Goal: Information Seeking & Learning: Check status

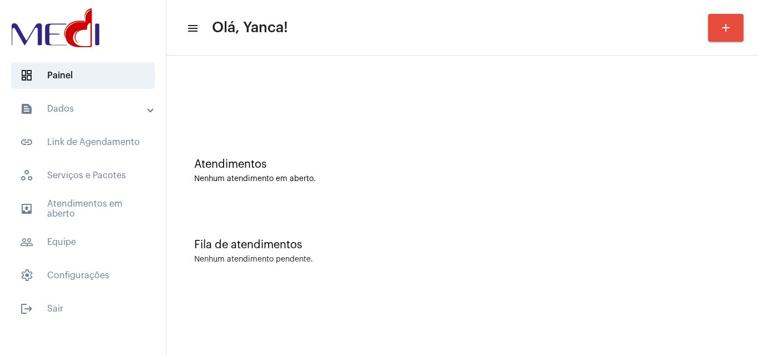
click at [517, 188] on div "Atendimentos Nenhum atendimento em aberto." at bounding box center [462, 165] width 581 height 81
click at [111, 100] on mat-expansion-panel-header "text_snippet_outlined Dados" at bounding box center [86, 108] width 159 height 27
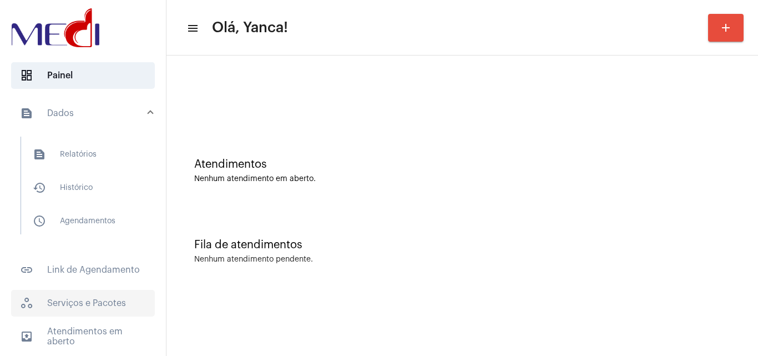
click at [94, 299] on span "workspaces_outlined Serviços e Pacotes" at bounding box center [83, 303] width 144 height 27
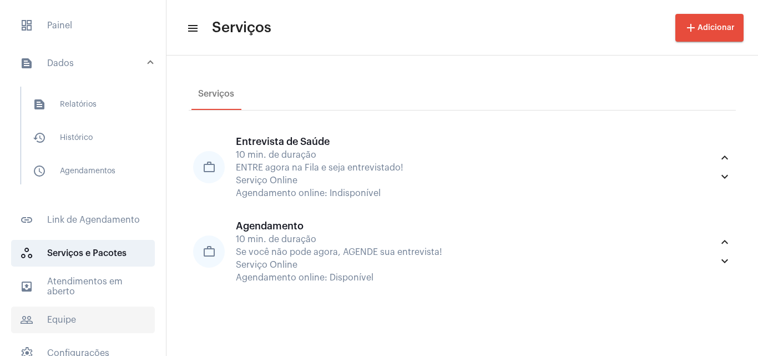
scroll to position [100, 0]
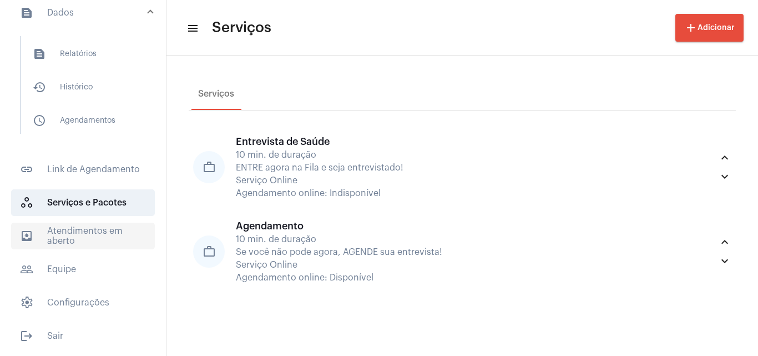
click at [98, 247] on span "outbox_outline Atendimentos em aberto" at bounding box center [83, 236] width 144 height 27
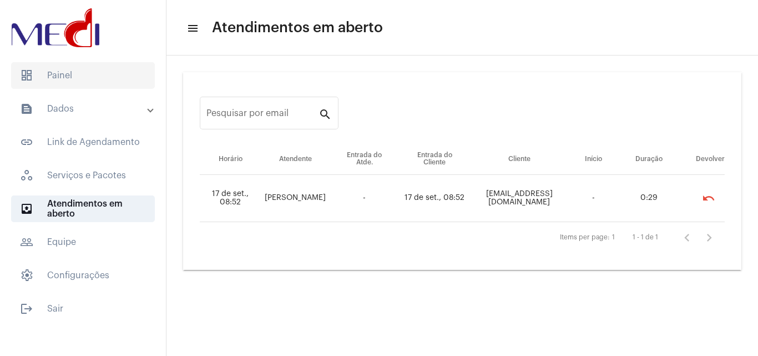
click at [92, 64] on span "dashboard Painel" at bounding box center [83, 75] width 144 height 27
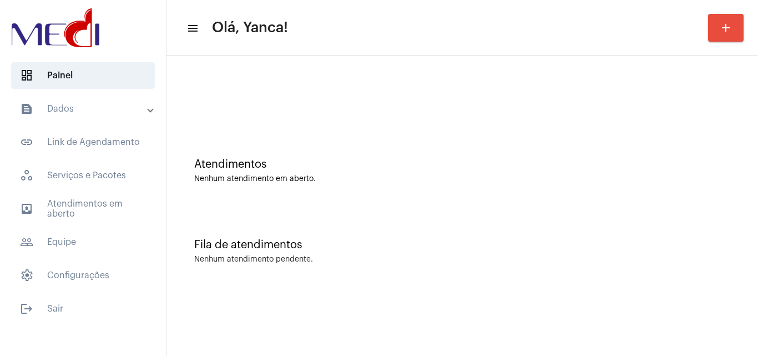
click at [86, 113] on mat-panel-title "text_snippet_outlined Dados" at bounding box center [84, 108] width 128 height 13
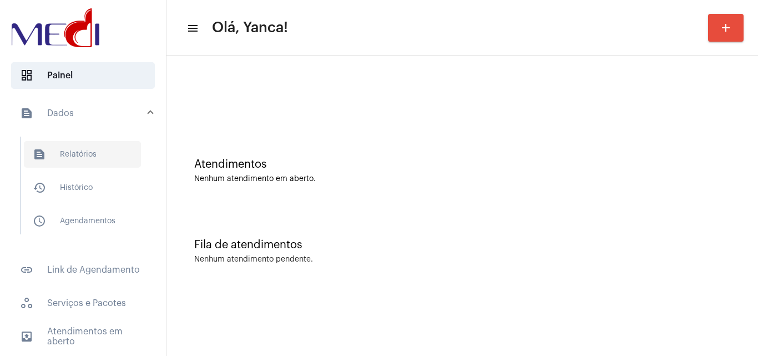
click at [84, 159] on span "text_snippet_outlined Relatórios" at bounding box center [82, 154] width 117 height 27
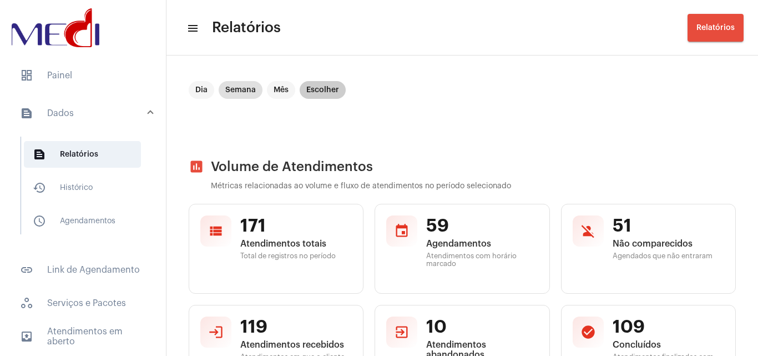
click at [323, 88] on mat-chip "Escolher" at bounding box center [323, 90] width 46 height 18
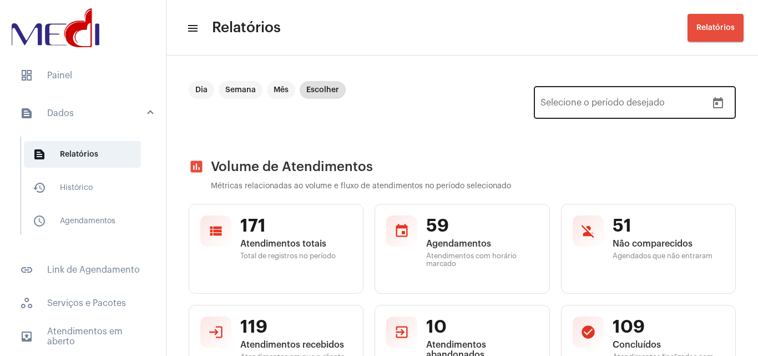
click at [713, 103] on icon "Open calendar" at bounding box center [718, 102] width 10 height 11
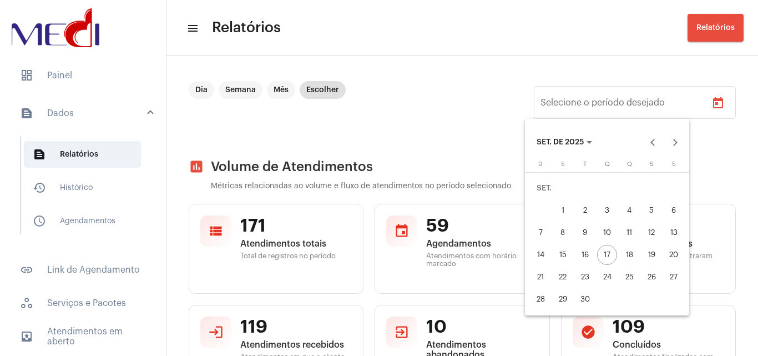
click at [583, 260] on div "16" at bounding box center [585, 255] width 20 height 20
type input "[DATE]"
click at [583, 260] on div "16" at bounding box center [585, 255] width 20 height 20
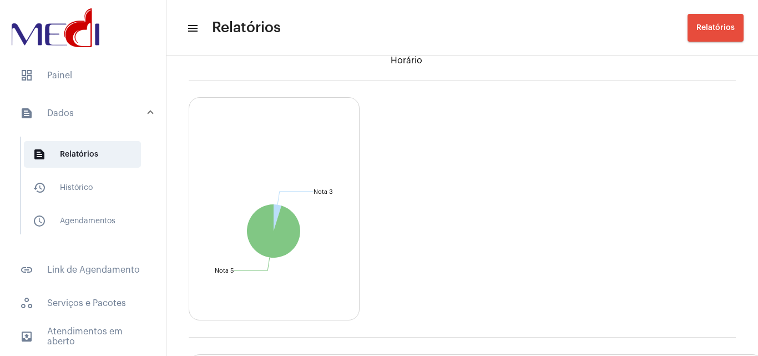
scroll to position [1646, 0]
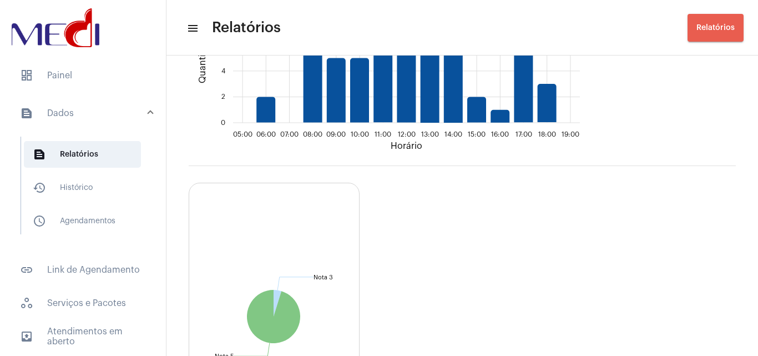
click at [723, 33] on button "Relatórios" at bounding box center [716, 28] width 56 height 28
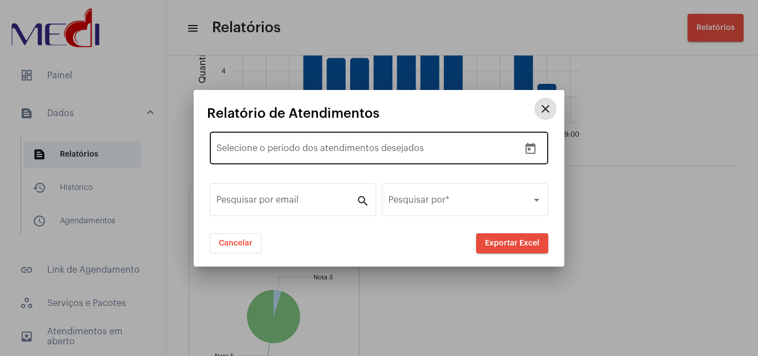
click at [528, 147] on icon "Open calendar" at bounding box center [530, 148] width 13 height 13
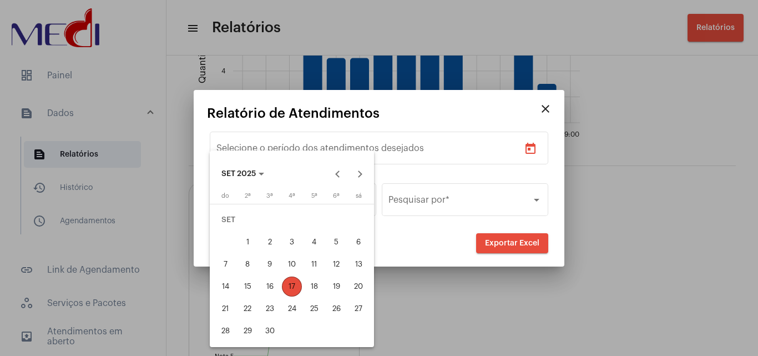
click at [273, 286] on div "16" at bounding box center [270, 286] width 20 height 20
type input "[DATE]"
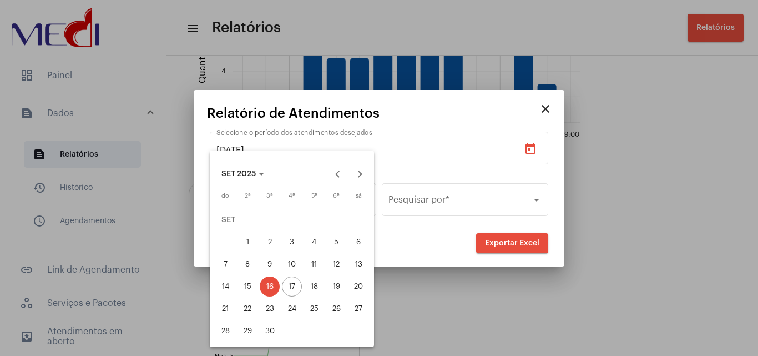
click at [273, 286] on div "16" at bounding box center [270, 286] width 20 height 20
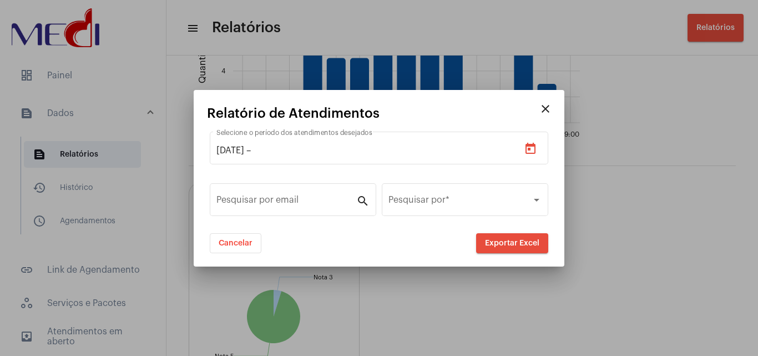
type input "[DATE]"
click at [273, 286] on div "16" at bounding box center [270, 286] width 20 height 20
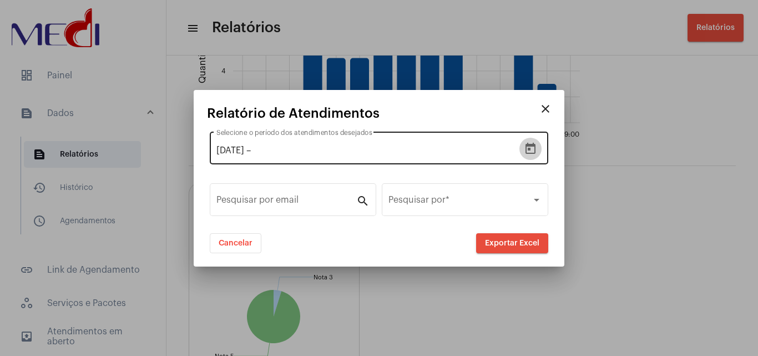
click at [531, 143] on icon "Open calendar" at bounding box center [530, 148] width 13 height 13
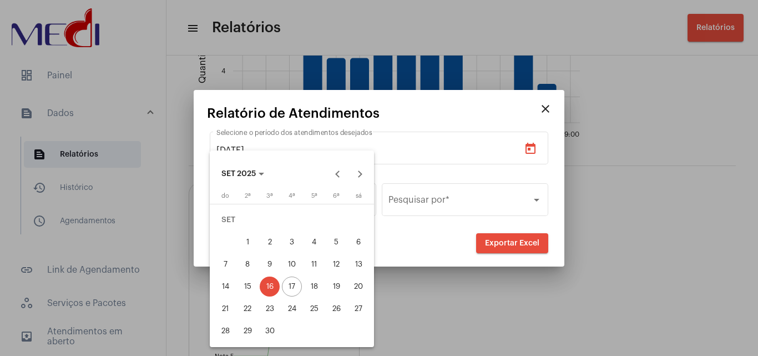
click at [280, 284] on button "16" at bounding box center [270, 286] width 22 height 22
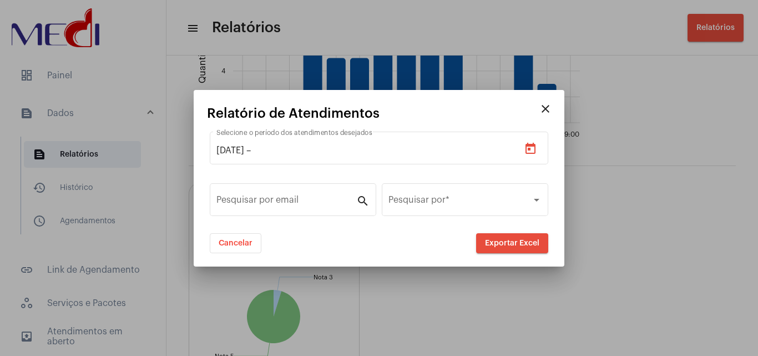
type input "[DATE]"
click at [526, 246] on span "Exportar Excel" at bounding box center [512, 243] width 54 height 8
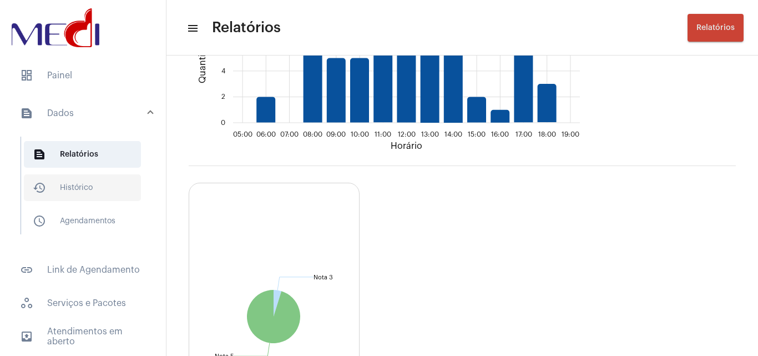
click at [94, 192] on span "history_outlined Histórico" at bounding box center [82, 187] width 117 height 27
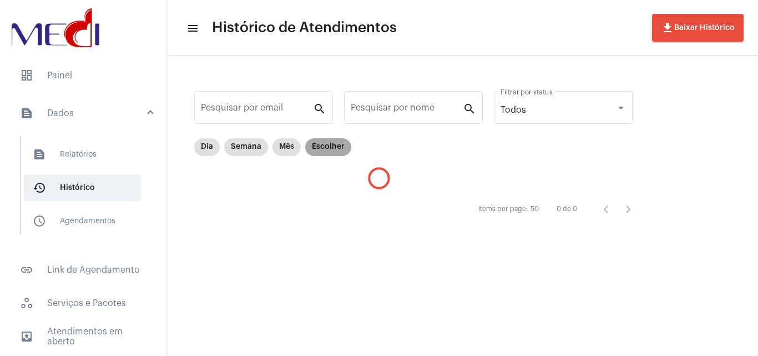
click at [326, 144] on mat-chip "Escolher" at bounding box center [328, 147] width 46 height 18
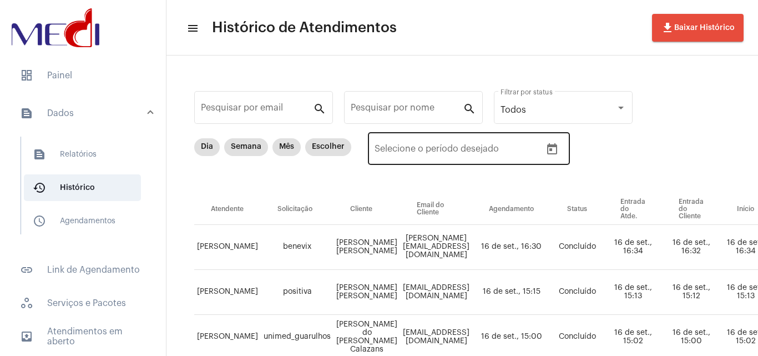
click at [555, 146] on icon "Open calendar" at bounding box center [552, 148] width 10 height 11
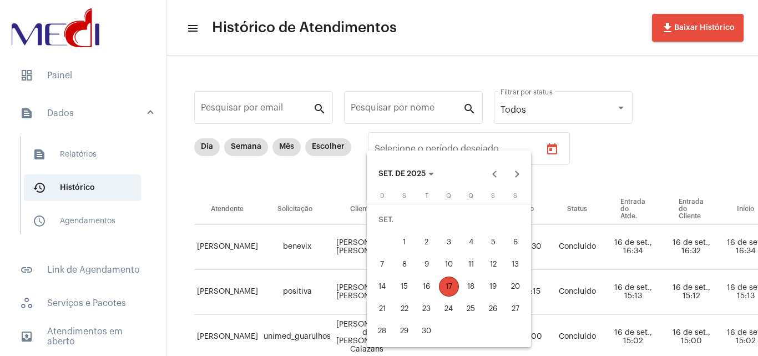
click at [427, 286] on div "16" at bounding box center [427, 286] width 20 height 20
type input "[DATE]"
click at [427, 286] on div "16" at bounding box center [427, 286] width 20 height 20
type input "[DATE]"
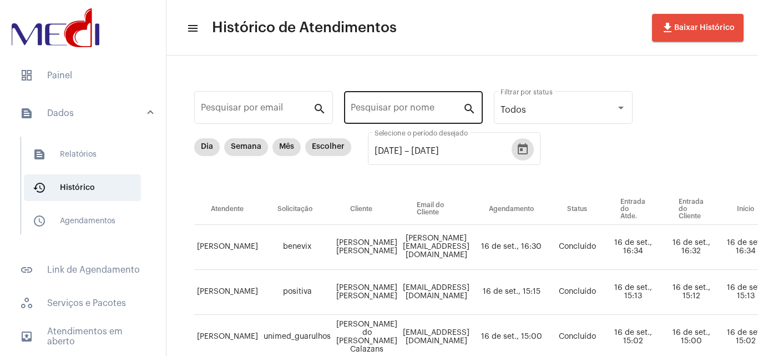
click at [422, 112] on input "Pesquisar por nome" at bounding box center [407, 110] width 112 height 10
paste input "[EMAIL_ADDRESS][DOMAIN_NAME]"
type input "[EMAIL_ADDRESS][DOMAIN_NAME]"
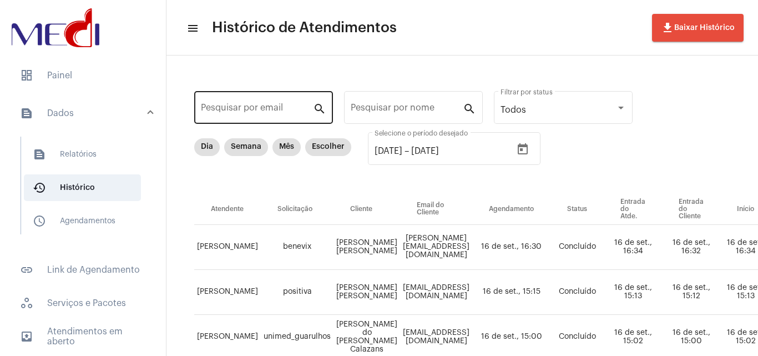
click at [291, 113] on div "Pesquisar por email" at bounding box center [257, 106] width 112 height 35
paste input "[EMAIL_ADDRESS][DOMAIN_NAME]"
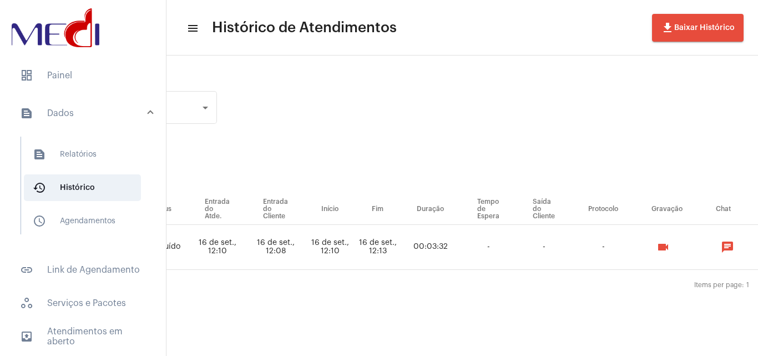
scroll to position [0, 417]
type input "[EMAIL_ADDRESS][DOMAIN_NAME]"
click at [669, 244] on mat-icon "videocam" at bounding box center [662, 246] width 13 height 13
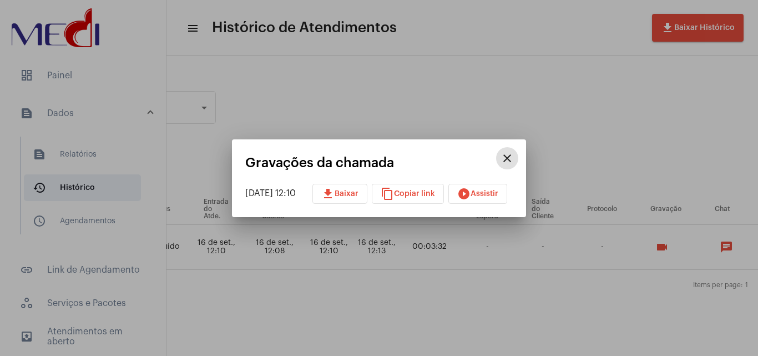
click at [499, 195] on span "play_circle_filled Assistir" at bounding box center [477, 194] width 41 height 8
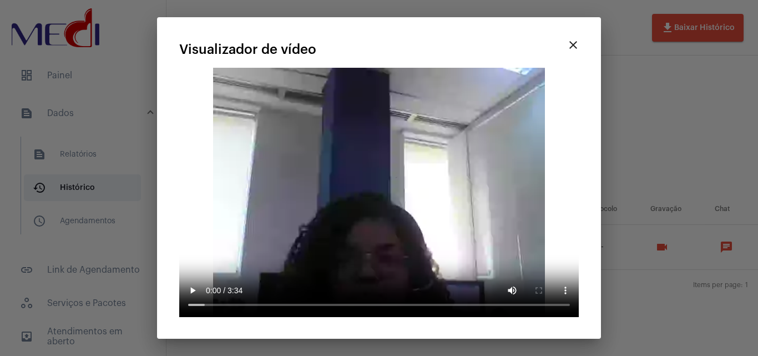
click at [661, 84] on div at bounding box center [379, 178] width 758 height 356
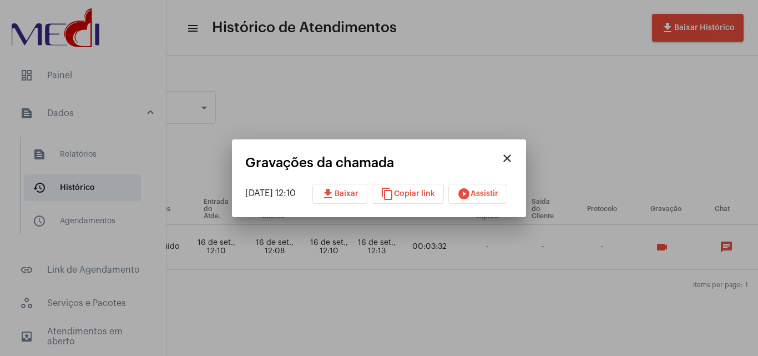
click at [514, 152] on mat-icon "close" at bounding box center [507, 158] width 13 height 13
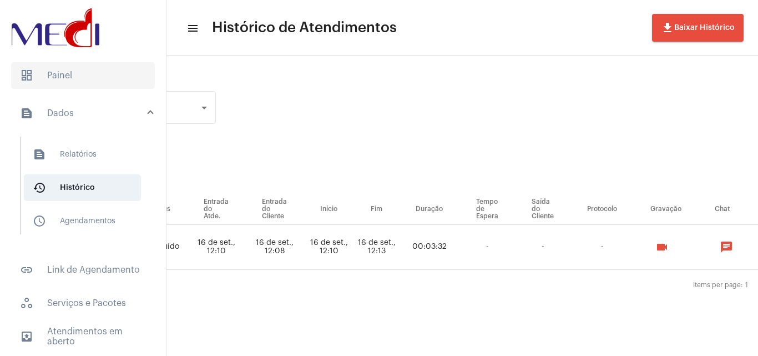
click at [81, 85] on span "dashboard Painel" at bounding box center [83, 75] width 144 height 27
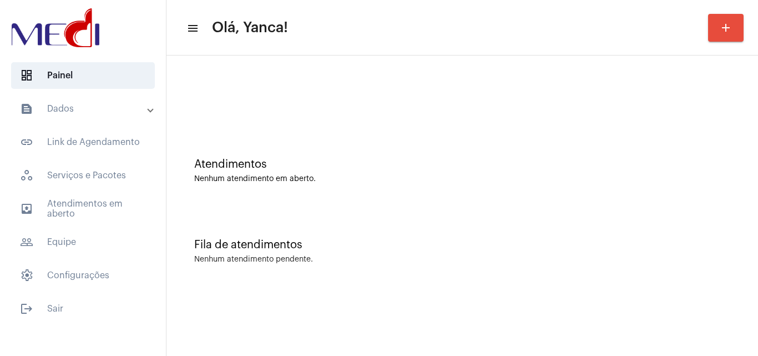
drag, startPoint x: 120, startPoint y: 112, endPoint x: 116, endPoint y: 118, distance: 7.7
click at [120, 111] on mat-panel-title "text_snippet_outlined Dados" at bounding box center [84, 108] width 128 height 13
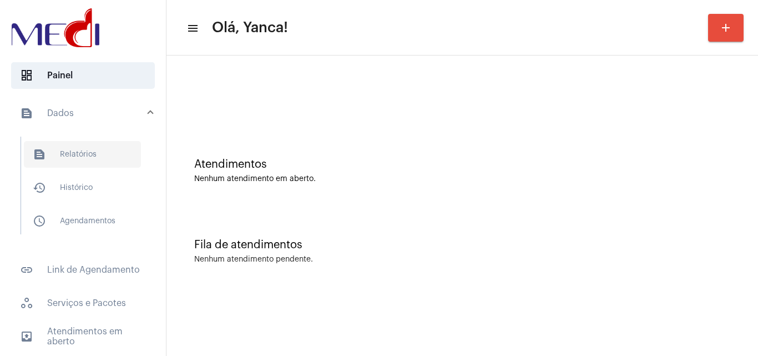
click at [63, 161] on span "text_snippet_outlined Relatórios" at bounding box center [82, 154] width 117 height 27
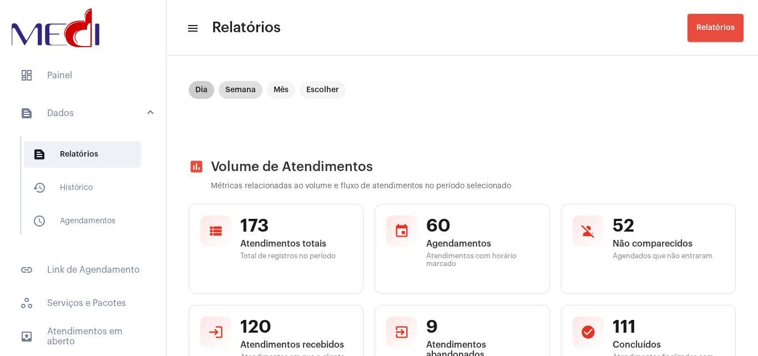
click at [208, 91] on mat-chip "Dia" at bounding box center [202, 90] width 26 height 18
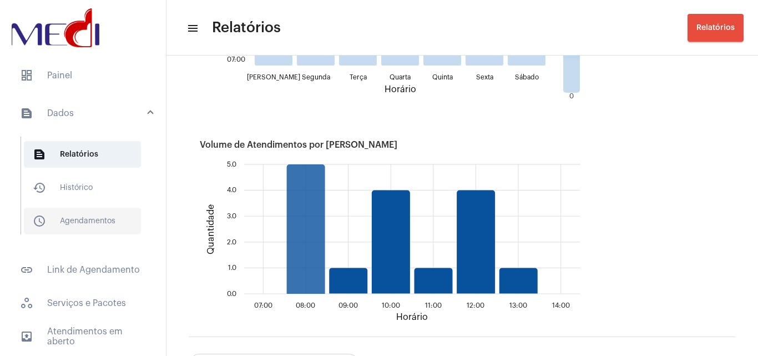
scroll to position [1426, 0]
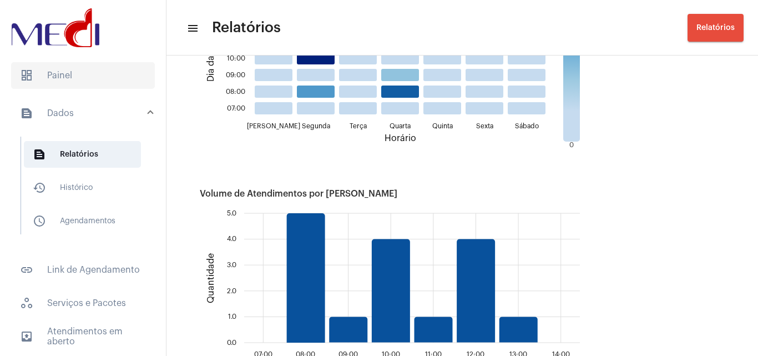
click at [56, 84] on span "dashboard Painel" at bounding box center [83, 75] width 144 height 27
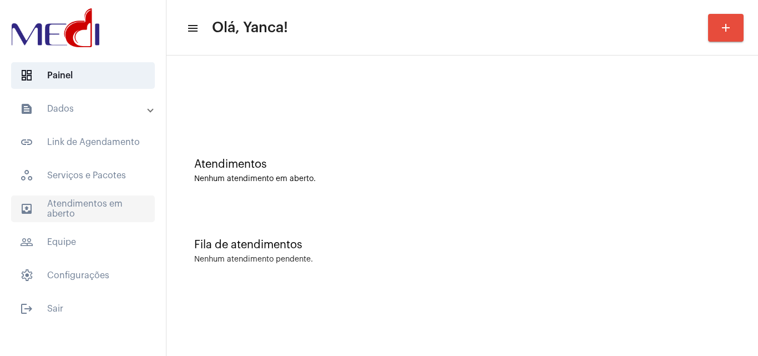
click at [76, 215] on span "outbox_outline Atendimentos em aberto" at bounding box center [83, 208] width 144 height 27
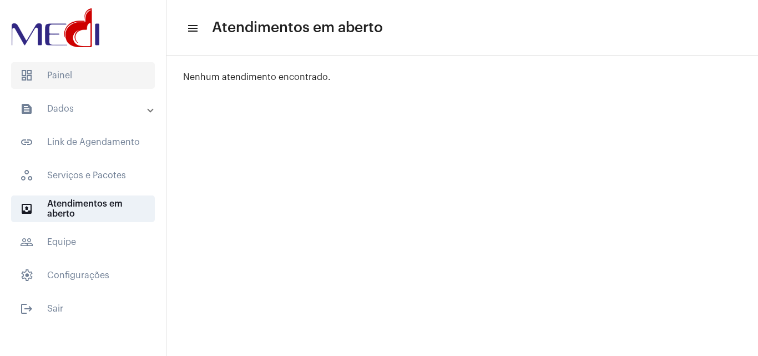
click at [96, 77] on span "dashboard Painel" at bounding box center [83, 75] width 144 height 27
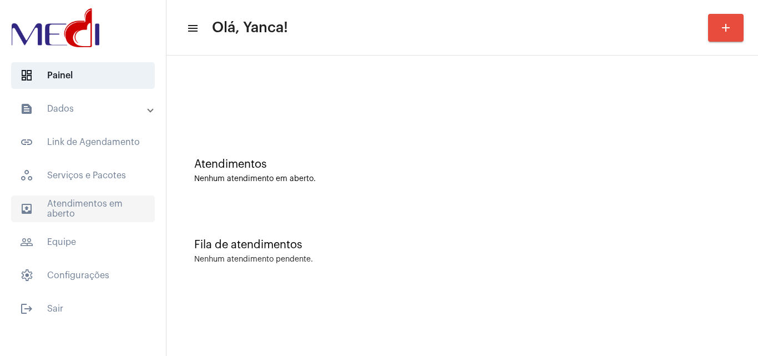
click at [102, 205] on span "outbox_outline Atendimentos em aberto" at bounding box center [83, 208] width 144 height 27
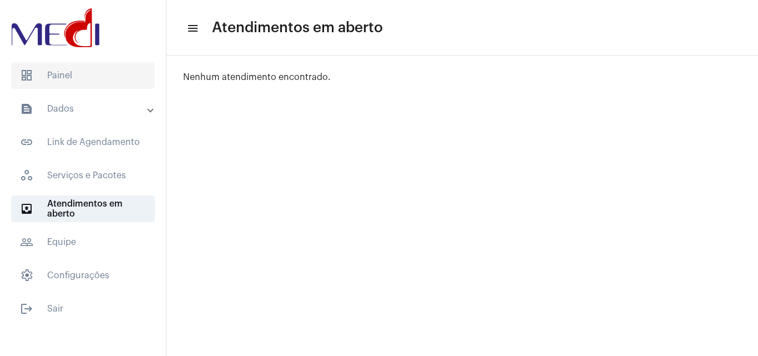
click at [99, 79] on span "dashboard Painel" at bounding box center [83, 75] width 144 height 27
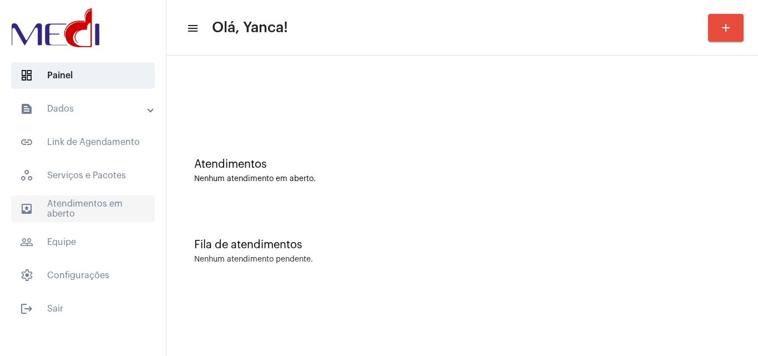
click at [130, 209] on span "outbox_outline Atendimentos em aberto" at bounding box center [83, 208] width 144 height 27
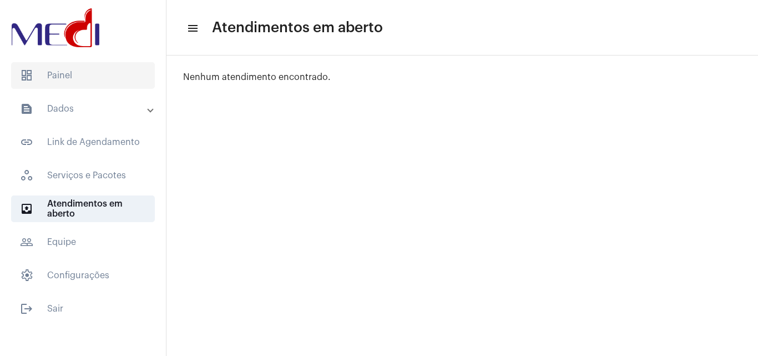
click at [111, 83] on span "dashboard Painel" at bounding box center [83, 75] width 144 height 27
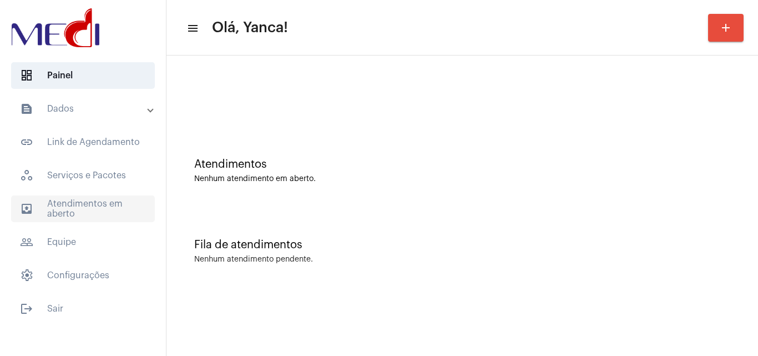
click at [78, 209] on span "outbox_outline Atendimentos em aberto" at bounding box center [83, 208] width 144 height 27
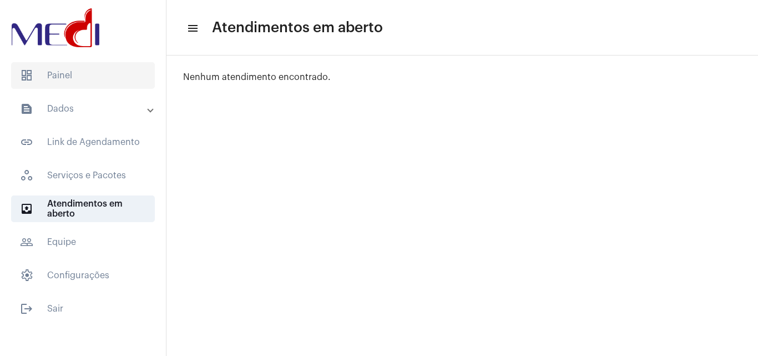
click at [118, 72] on span "dashboard Painel" at bounding box center [83, 75] width 144 height 27
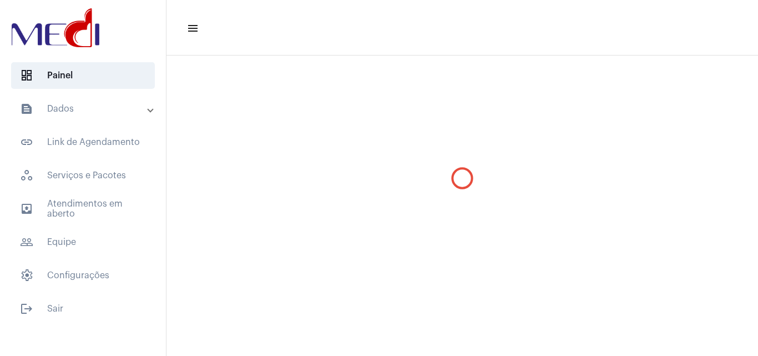
click at [108, 110] on mat-panel-title "text_snippet_outlined Dados" at bounding box center [84, 108] width 128 height 13
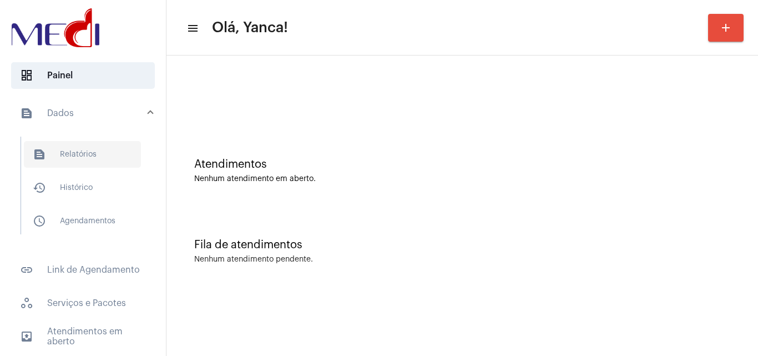
click at [103, 161] on span "text_snippet_outlined Relatórios" at bounding box center [82, 154] width 117 height 27
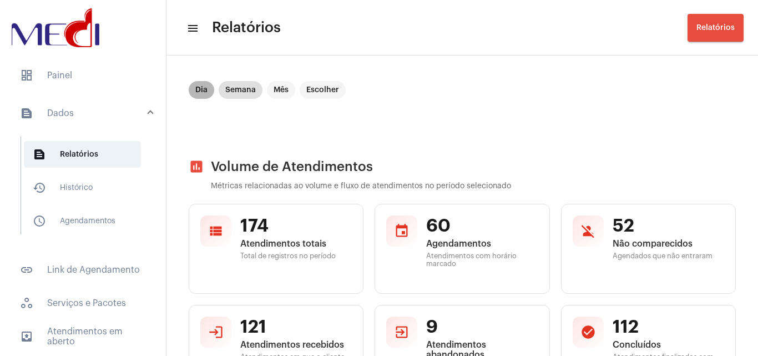
click at [202, 87] on mat-chip "Dia" at bounding box center [202, 90] width 26 height 18
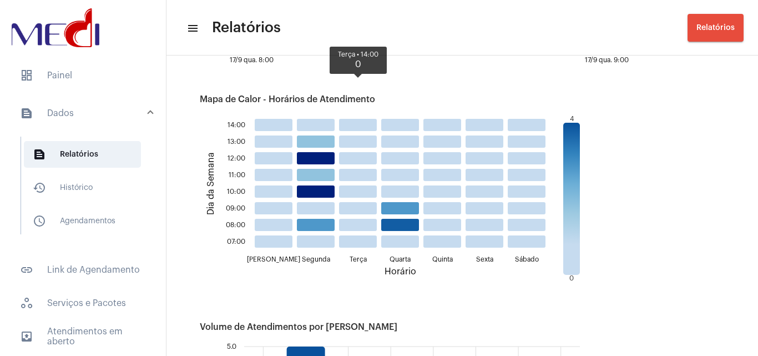
scroll to position [1277, 0]
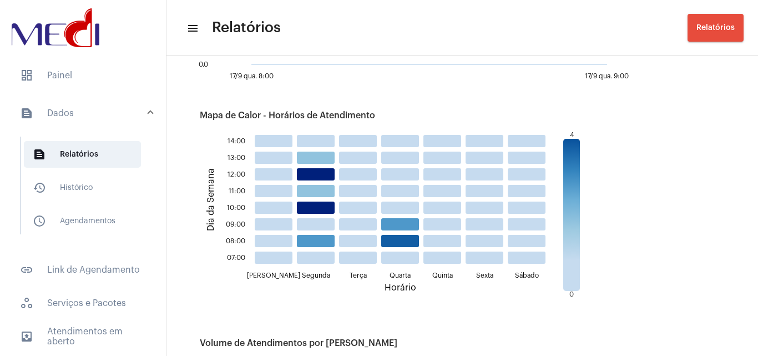
click at [571, 137] on div "4 0" at bounding box center [572, 215] width 32 height 167
click at [581, 169] on div "4 0" at bounding box center [572, 215] width 32 height 167
drag, startPoint x: 238, startPoint y: 203, endPoint x: 222, endPoint y: 111, distance: 93.7
click at [222, 110] on div "Mapa de Calor - Horários de Atendimento [PERSON_NAME] Segunda Segunda Terça Ter…" at bounding box center [462, 198] width 547 height 217
click at [235, 160] on text "13:00" at bounding box center [237, 157] width 18 height 7
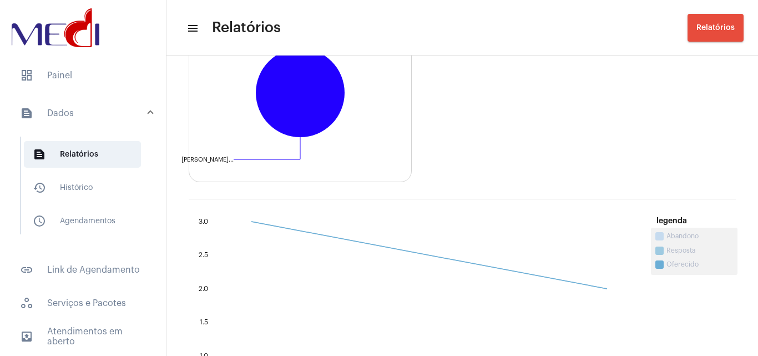
scroll to position [982, 0]
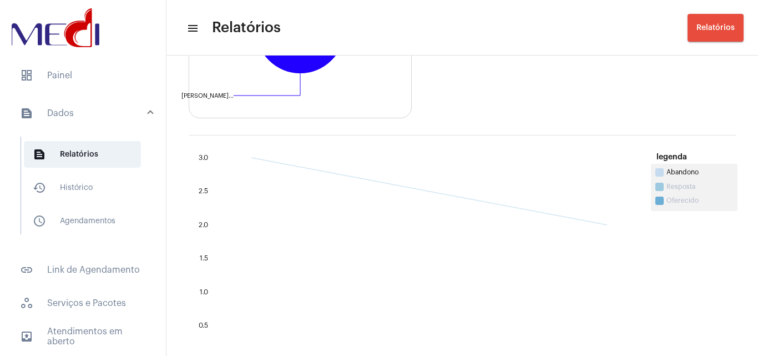
click at [661, 174] on span at bounding box center [660, 172] width 8 height 8
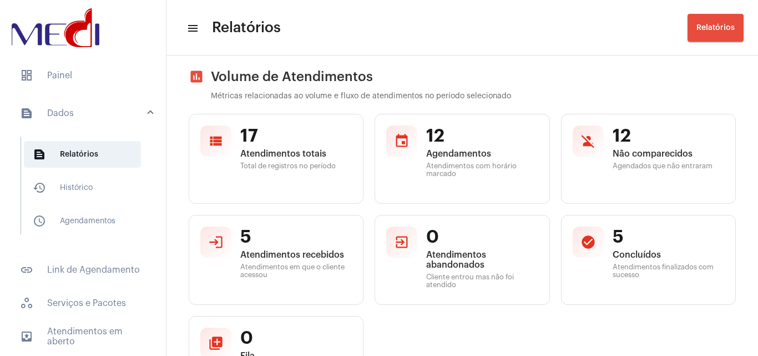
scroll to position [0, 0]
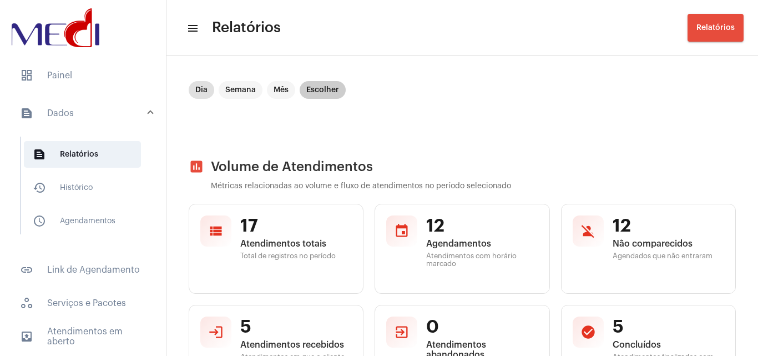
drag, startPoint x: 317, startPoint y: 94, endPoint x: 398, endPoint y: 136, distance: 91.1
click at [317, 94] on mat-chip "Escolher" at bounding box center [323, 90] width 46 height 18
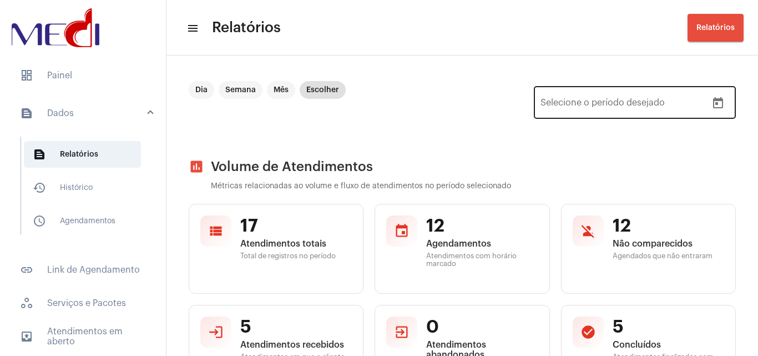
drag, startPoint x: 701, startPoint y: 94, endPoint x: 700, endPoint y: 109, distance: 15.0
click at [707, 95] on div at bounding box center [718, 103] width 22 height 22
click at [707, 110] on button "Open calendar" at bounding box center [718, 103] width 22 height 22
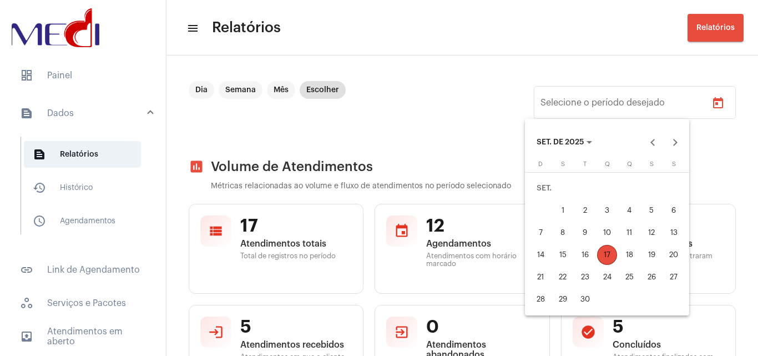
click at [588, 251] on div "16" at bounding box center [585, 255] width 20 height 20
type input "[DATE]"
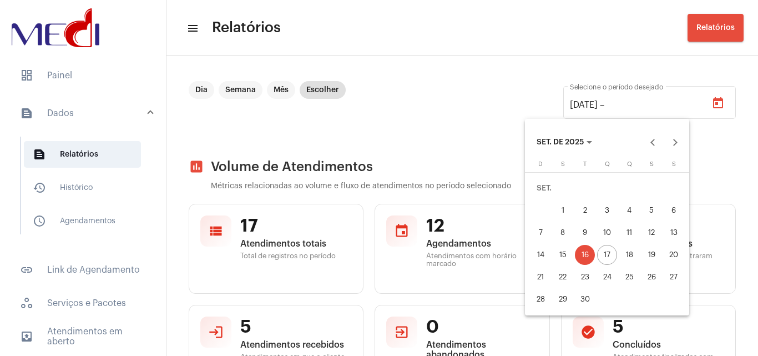
click at [588, 251] on div "16" at bounding box center [585, 255] width 20 height 20
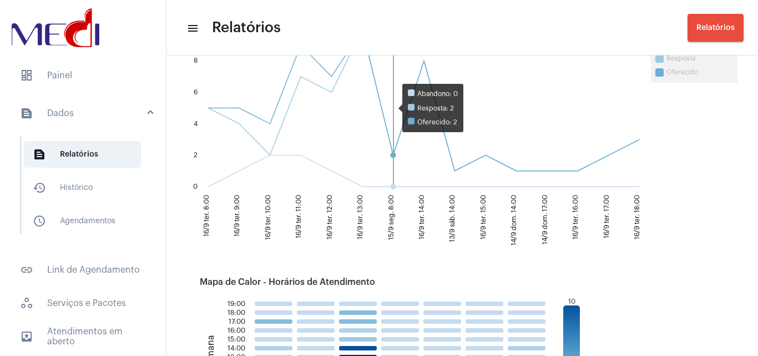
scroll to position [1055, 0]
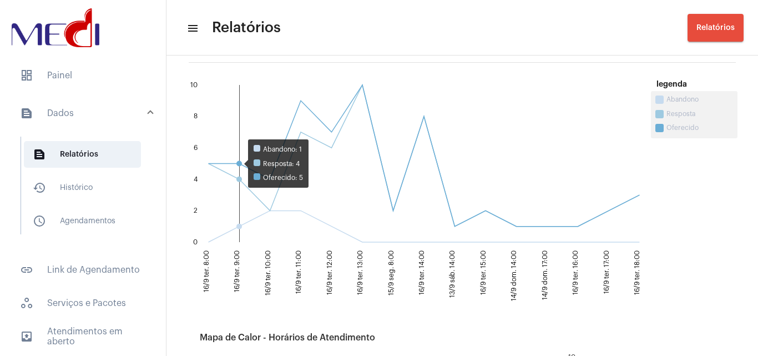
drag, startPoint x: 250, startPoint y: 149, endPoint x: 245, endPoint y: 158, distance: 10.9
click at [250, 149] on rect at bounding box center [423, 163] width 437 height 157
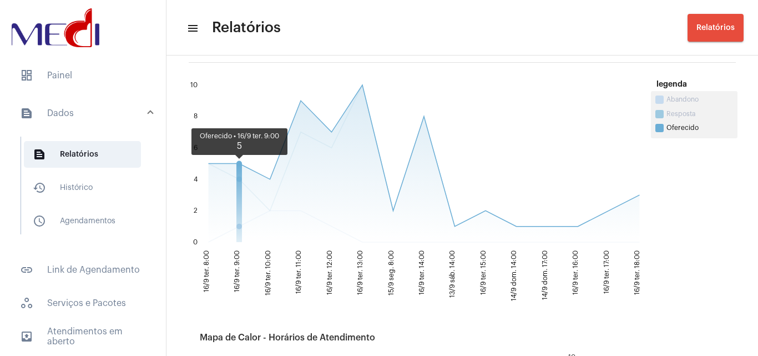
click at [238, 164] on circle at bounding box center [240, 164] width 6 height 6
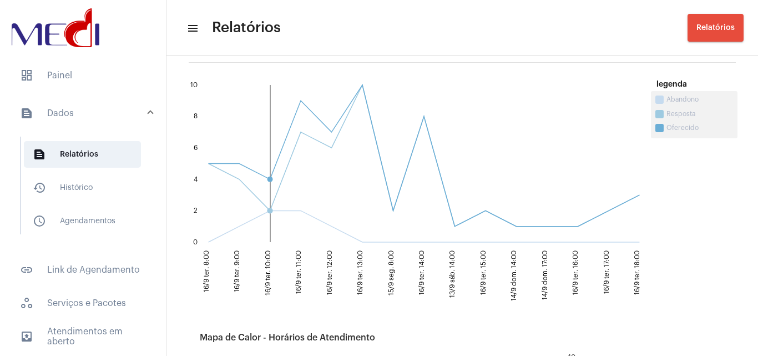
click at [255, 147] on rect at bounding box center [423, 163] width 437 height 157
click at [89, 183] on span "history_outlined Histórico" at bounding box center [82, 187] width 117 height 27
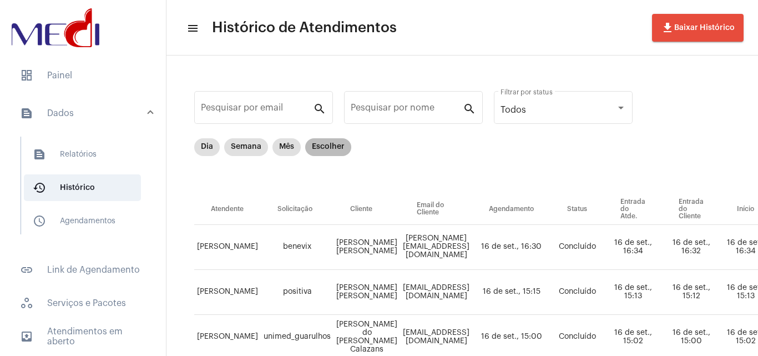
click at [329, 143] on mat-chip "Escolher" at bounding box center [328, 147] width 46 height 18
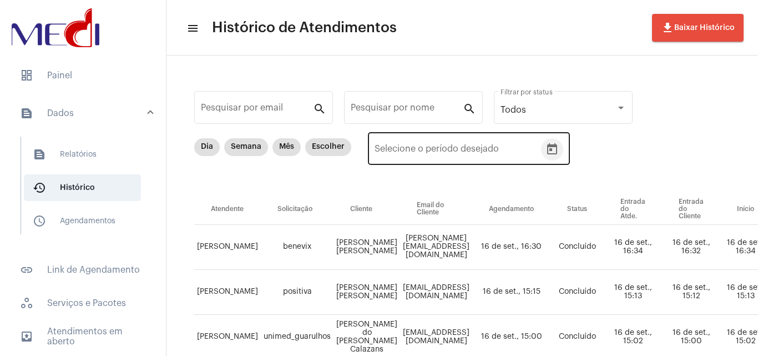
click at [548, 153] on icon "Open calendar" at bounding box center [552, 148] width 10 height 11
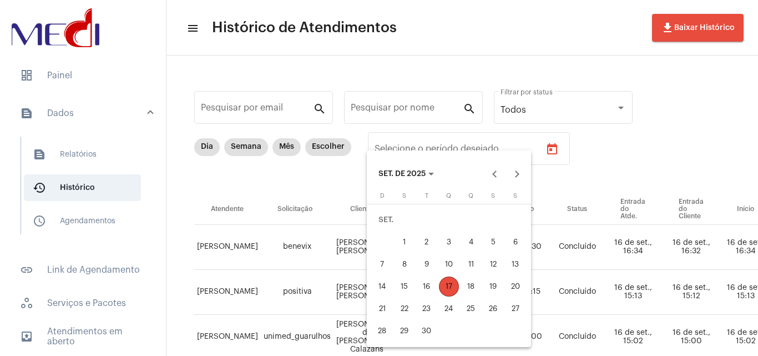
click at [424, 285] on div "16" at bounding box center [427, 286] width 20 height 20
type input "[DATE]"
click at [425, 285] on div "16" at bounding box center [427, 286] width 20 height 20
type input "[DATE]"
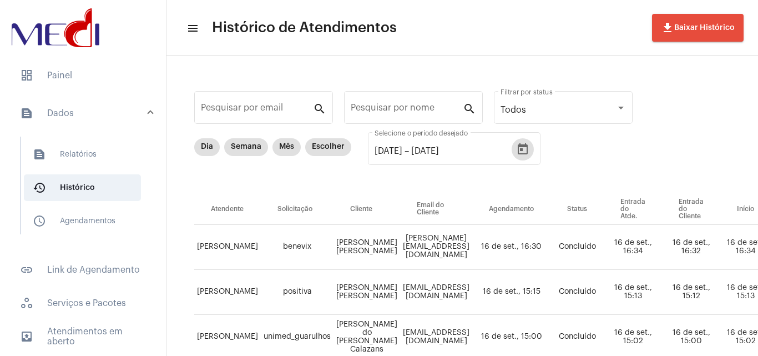
click at [636, 149] on div "Dia Semana Mês Escolher [DATE] [DATE] – [DATE] Selecione o período desejado" at bounding box center [580, 166] width 772 height 56
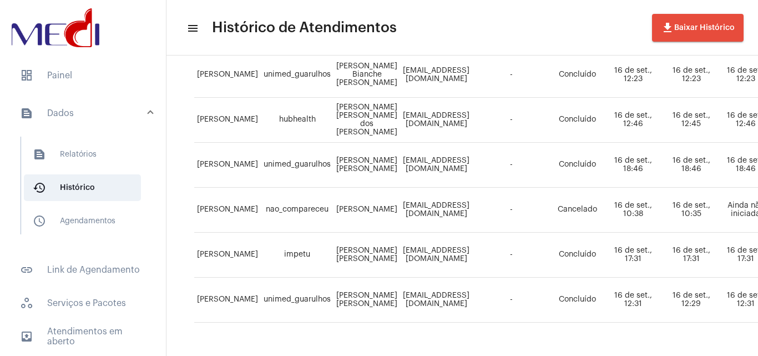
scroll to position [836, 0]
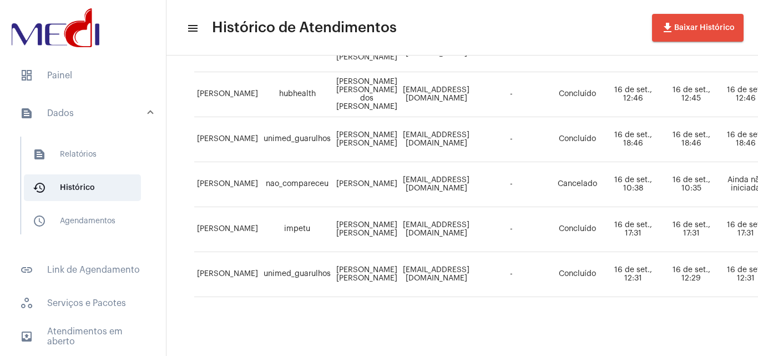
drag, startPoint x: 372, startPoint y: 178, endPoint x: 411, endPoint y: 188, distance: 40.5
click at [411, 187] on tr "[PERSON_NAME] nao_compareceu [PERSON_NAME] [EMAIL_ADDRESS][DOMAIN_NAME] - Cance…" at bounding box center [734, 184] width 1081 height 45
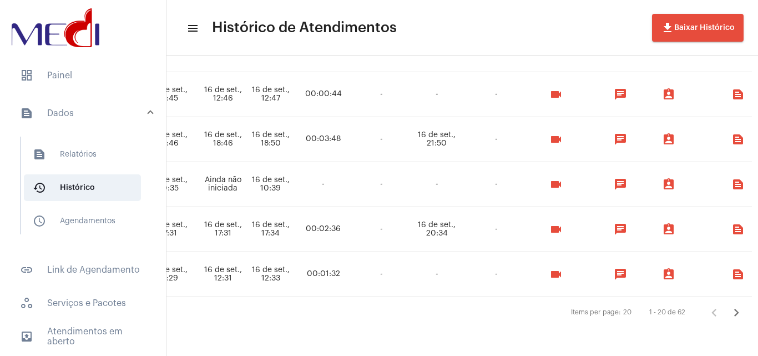
scroll to position [836, 562]
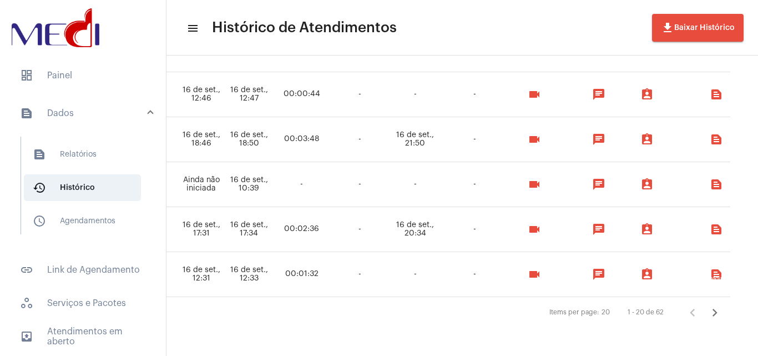
click at [711, 305] on icon "Próxima página" at bounding box center [715, 313] width 16 height 16
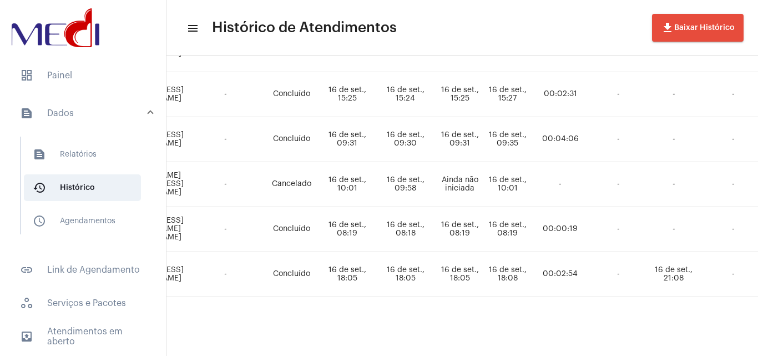
scroll to position [833, 0]
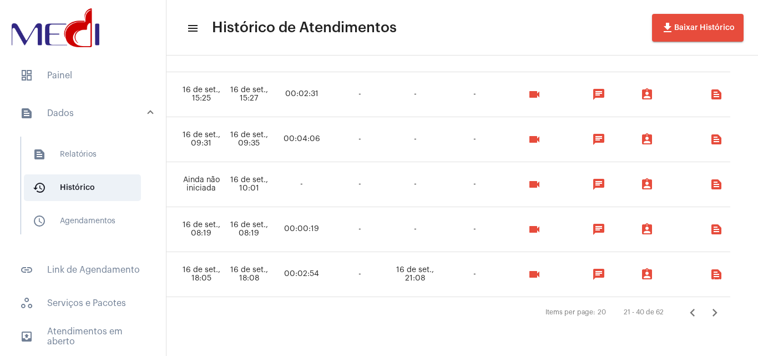
click at [710, 309] on icon "Próxima página" at bounding box center [715, 313] width 16 height 16
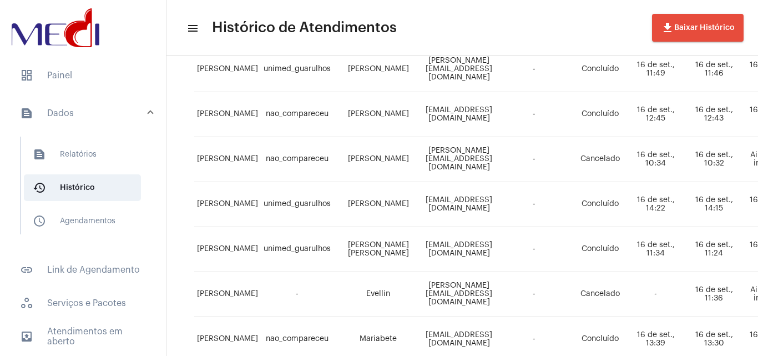
scroll to position [222, 0]
drag, startPoint x: 315, startPoint y: 162, endPoint x: 404, endPoint y: 165, distance: 88.3
click at [404, 165] on tr "[PERSON_NAME] nao_compareceu [PERSON_NAME] [PERSON_NAME][EMAIL_ADDRESS][DOMAIN_…" at bounding box center [746, 160] width 1104 height 45
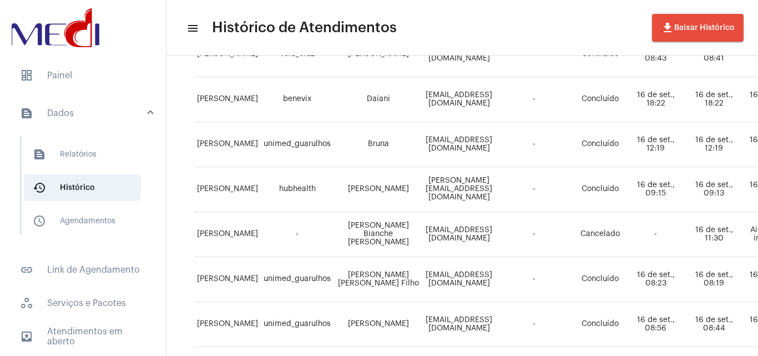
scroll to position [836, 0]
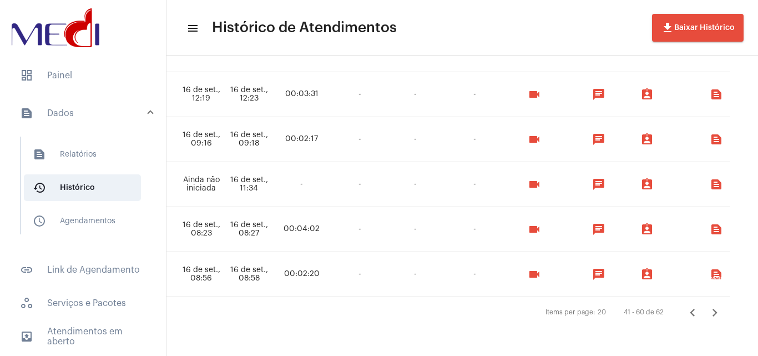
click at [710, 306] on icon "Próxima página" at bounding box center [715, 313] width 16 height 16
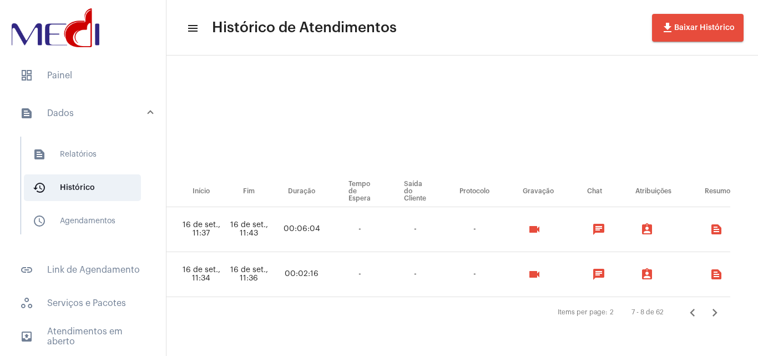
scroll to position [26, 559]
click at [698, 309] on icon "Página anterior" at bounding box center [693, 313] width 16 height 16
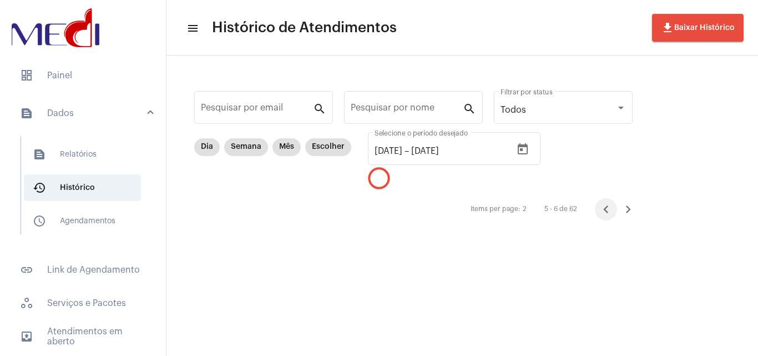
scroll to position [0, 0]
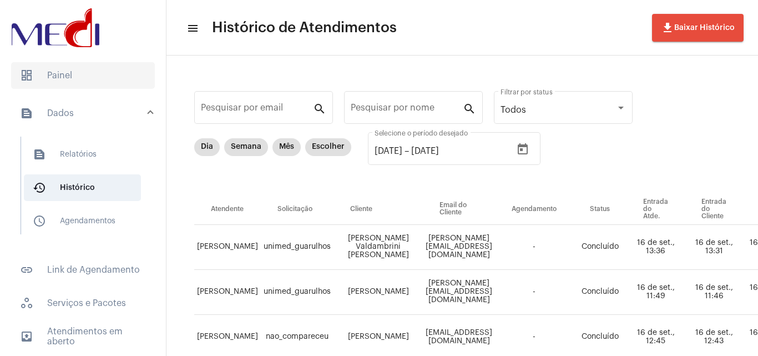
click at [83, 67] on span "dashboard Painel" at bounding box center [83, 75] width 144 height 27
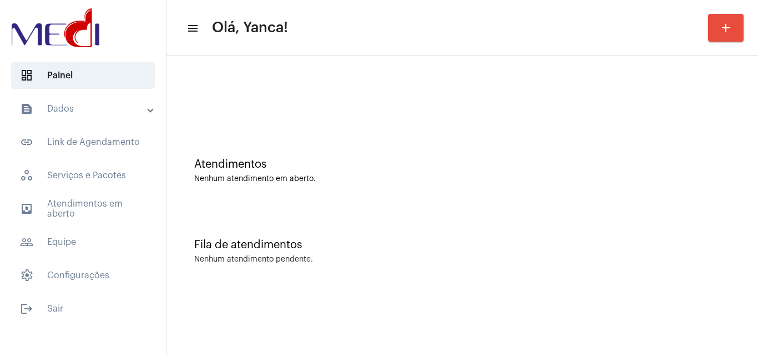
click at [72, 94] on mat-list "dashboard Painel text_snippet_outlined Dados text_snippet_outlined Relatórios h…" at bounding box center [83, 190] width 166 height 264
click at [75, 115] on mat-expansion-panel-header "text_snippet_outlined Dados" at bounding box center [86, 108] width 159 height 27
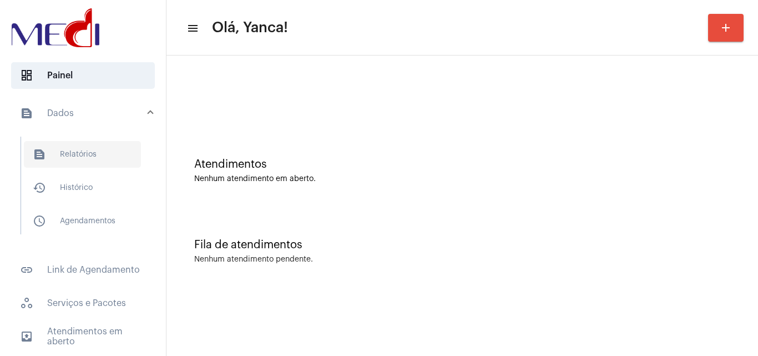
click at [62, 158] on span "text_snippet_outlined Relatórios" at bounding box center [82, 154] width 117 height 27
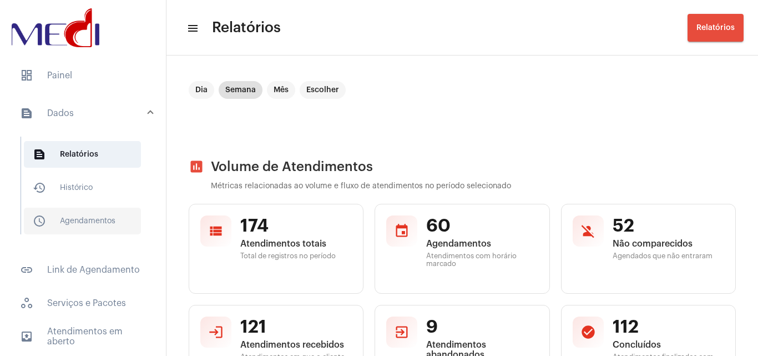
click at [76, 219] on span "schedule_outlined Agendamentos" at bounding box center [82, 221] width 117 height 27
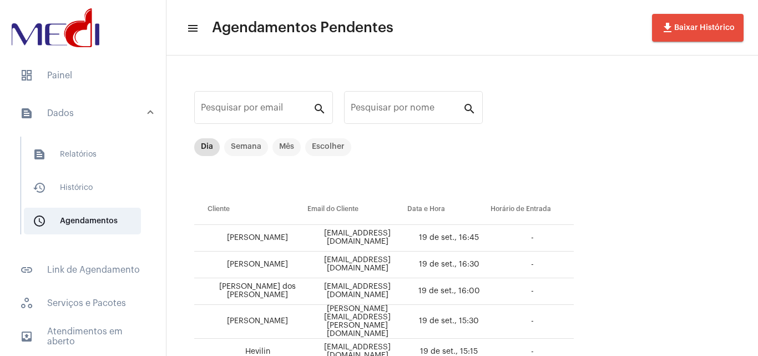
click at [71, 89] on mat-list "dashboard Painel text_snippet_outlined Dados text_snippet_outlined Relatórios h…" at bounding box center [83, 254] width 166 height 392
drag, startPoint x: 87, startPoint y: 76, endPoint x: 137, endPoint y: 59, distance: 52.3
click at [88, 76] on span "dashboard Painel" at bounding box center [83, 75] width 144 height 27
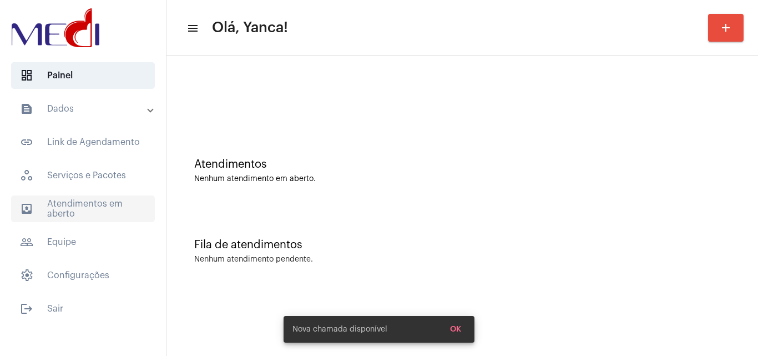
click at [51, 195] on span "outbox_outline Atendimentos em aberto" at bounding box center [83, 208] width 144 height 27
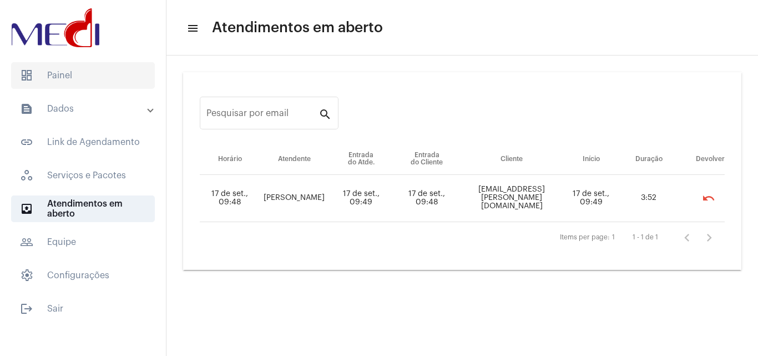
click at [120, 70] on span "dashboard Painel" at bounding box center [83, 75] width 144 height 27
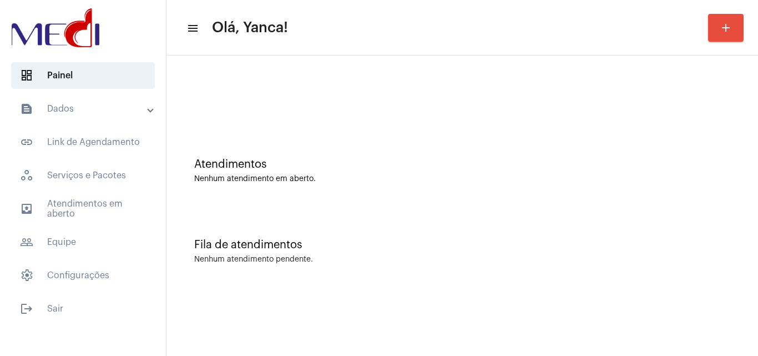
click at [95, 110] on mat-panel-title "text_snippet_outlined Dados" at bounding box center [84, 108] width 128 height 13
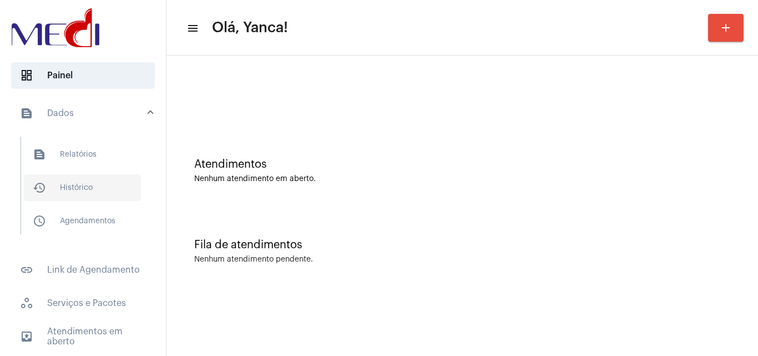
click at [107, 184] on span "history_outlined Histórico" at bounding box center [82, 187] width 117 height 27
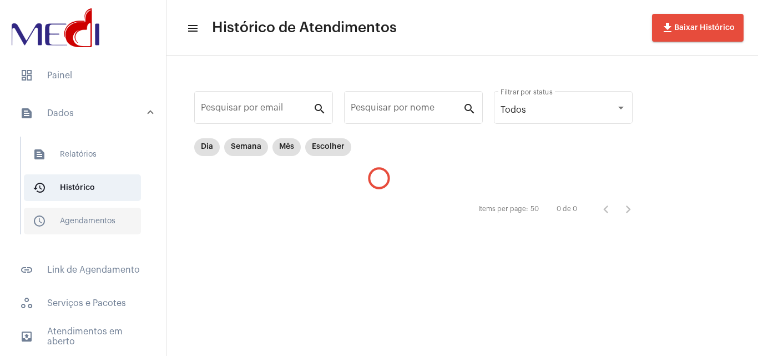
click at [79, 219] on span "schedule_outlined Agendamentos" at bounding box center [82, 221] width 117 height 27
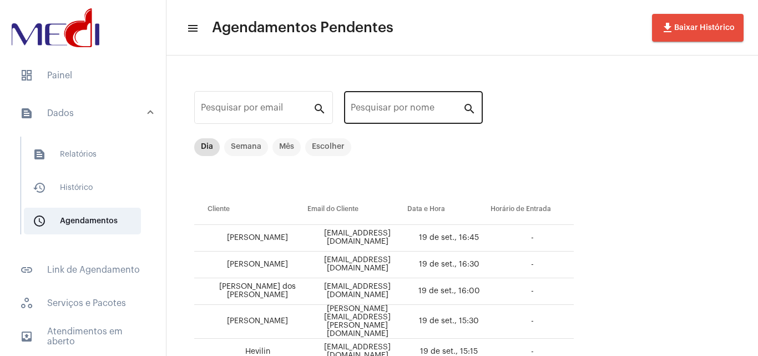
click at [377, 104] on div "Pesquisar por nome" at bounding box center [407, 106] width 112 height 35
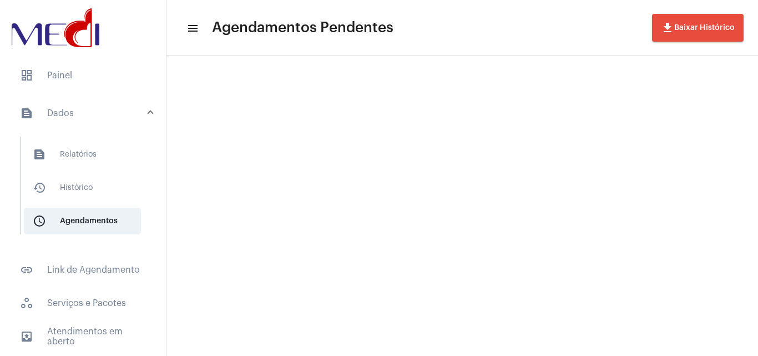
type input "vitoria"
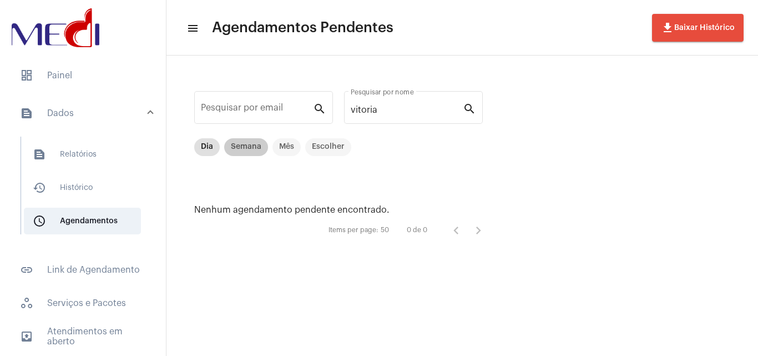
click at [245, 147] on mat-chip "Semana" at bounding box center [246, 147] width 44 height 18
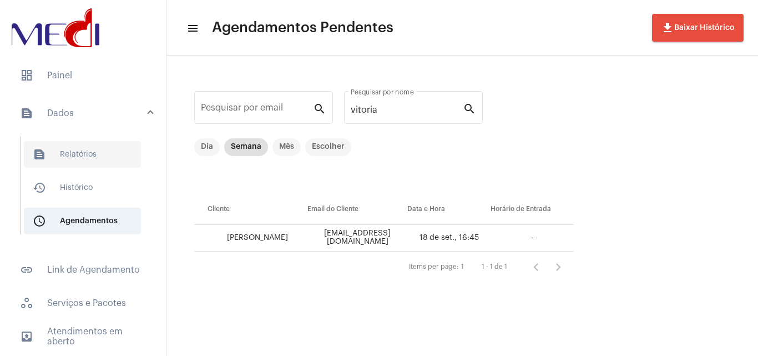
click at [76, 142] on span "text_snippet_outlined Relatórios" at bounding box center [82, 154] width 117 height 27
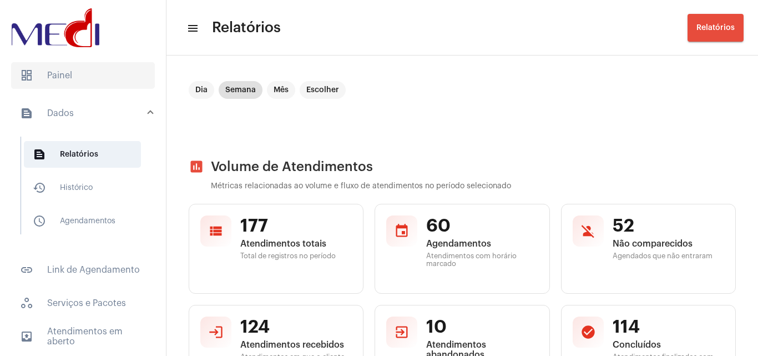
drag, startPoint x: 83, startPoint y: 82, endPoint x: 83, endPoint y: 88, distance: 6.1
click at [83, 87] on span "dashboard Painel" at bounding box center [83, 75] width 144 height 27
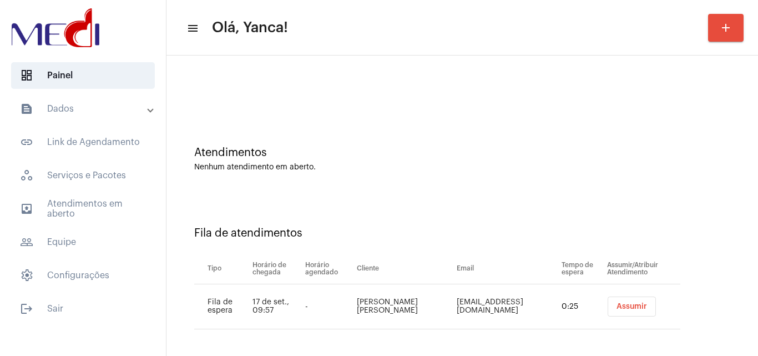
scroll to position [15, 0]
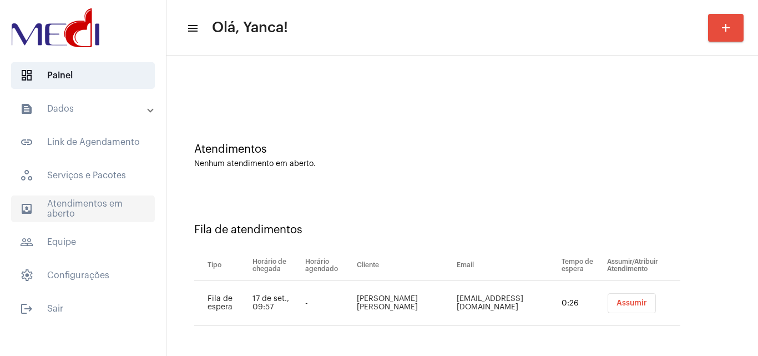
drag, startPoint x: 108, startPoint y: 215, endPoint x: 121, endPoint y: 229, distance: 19.2
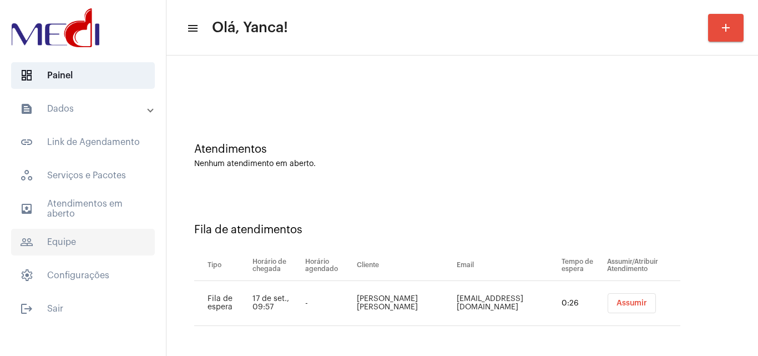
click at [107, 216] on span "outbox_outline Atendimentos em aberto" at bounding box center [83, 208] width 144 height 27
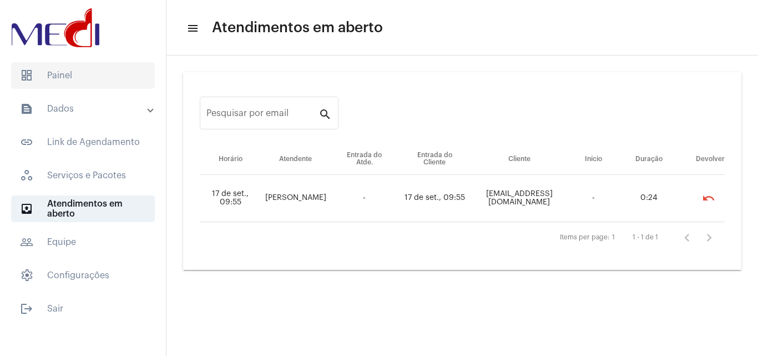
click at [66, 71] on span "dashboard Painel" at bounding box center [83, 75] width 144 height 27
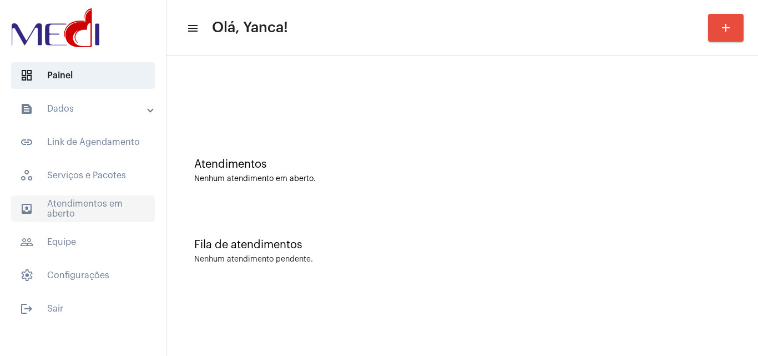
drag, startPoint x: 87, startPoint y: 204, endPoint x: 113, endPoint y: 209, distance: 26.0
click at [87, 204] on span "outbox_outline Atendimentos em aberto" at bounding box center [83, 208] width 144 height 27
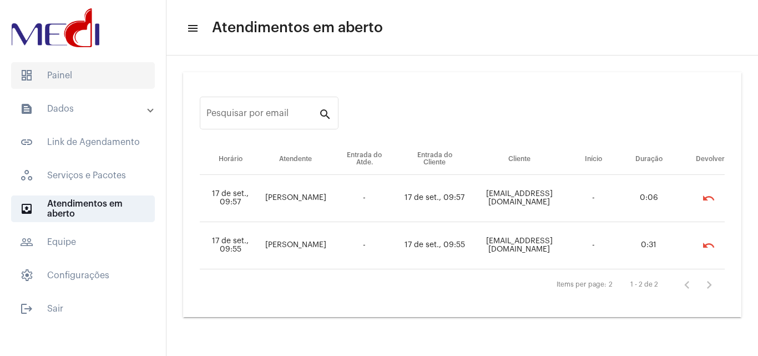
click at [119, 77] on span "dashboard Painel" at bounding box center [83, 75] width 144 height 27
